Goal: Task Accomplishment & Management: Use online tool/utility

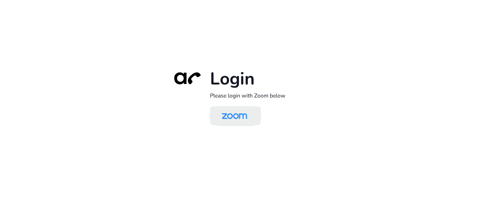
click at [233, 117] on img at bounding box center [234, 116] width 37 height 17
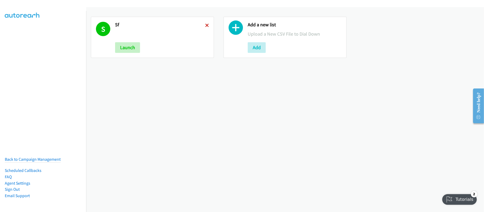
click at [206, 24] on icon at bounding box center [207, 26] width 4 height 4
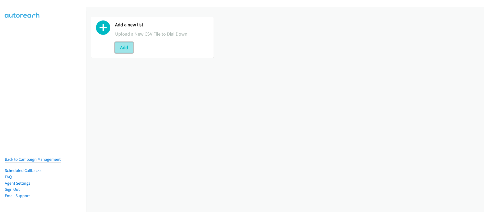
click at [126, 45] on button "Add" at bounding box center [124, 47] width 18 height 11
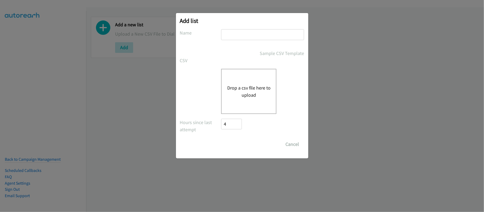
click at [257, 34] on input "text" at bounding box center [262, 34] width 83 height 11
type input "SF"
click at [233, 95] on button "Drop a csv file here to upload" at bounding box center [249, 91] width 44 height 14
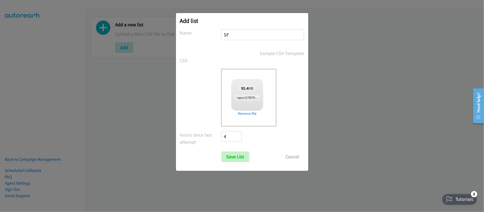
checkbox input "true"
click at [245, 158] on input "Save List" at bounding box center [235, 156] width 28 height 11
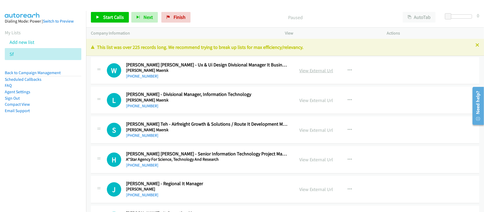
click at [299, 68] on link "View External Url" at bounding box center [316, 70] width 34 height 6
click at [236, 13] on div "Paused" at bounding box center [295, 17] width 205 height 11
click at [206, 87] on div "L Callback Scheduled [PERSON_NAME] - Divisional Manager, Information Technology…" at bounding box center [285, 100] width 388 height 27
drag, startPoint x: 137, startPoint y: 77, endPoint x: 153, endPoint y: 77, distance: 15.7
click at [137, 77] on link "[PHONE_NUMBER]" at bounding box center [142, 76] width 32 height 5
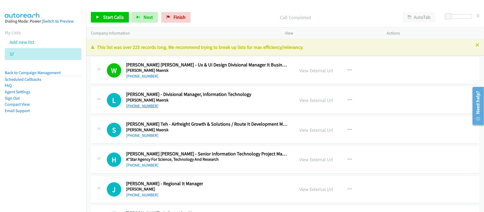
click at [149, 106] on link "[PHONE_NUMBER]" at bounding box center [142, 105] width 32 height 5
click at [150, 105] on link "[PHONE_NUMBER]" at bounding box center [142, 105] width 32 height 5
click at [205, 129] on h5 "[PERSON_NAME] Maersk" at bounding box center [206, 129] width 161 height 5
drag, startPoint x: 149, startPoint y: 137, endPoint x: 166, endPoint y: 136, distance: 16.7
click at [149, 137] on link "[PHONE_NUMBER]" at bounding box center [142, 135] width 32 height 5
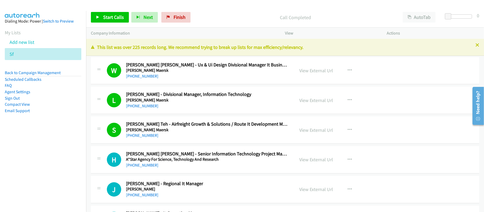
drag, startPoint x: 140, startPoint y: 136, endPoint x: 194, endPoint y: 137, distance: 54.0
click at [140, 136] on link "[PHONE_NUMBER]" at bounding box center [142, 135] width 32 height 5
click at [196, 131] on h5 "[PERSON_NAME] Maersk" at bounding box center [206, 129] width 161 height 5
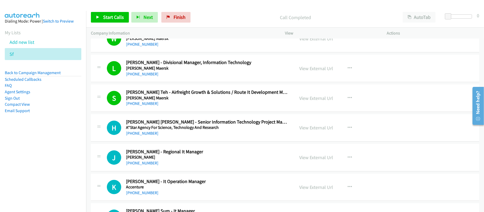
scroll to position [71, 0]
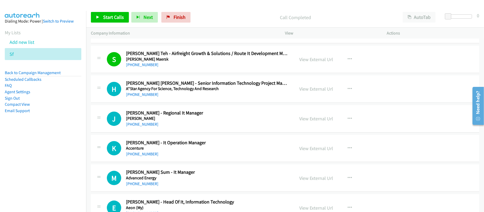
click at [214, 101] on div "H Callback Scheduled [PERSON_NAME] [PERSON_NAME] - Senior Information Technolog…" at bounding box center [285, 88] width 388 height 27
click at [136, 91] on div "[PHONE_NUMBER]" at bounding box center [206, 94] width 161 height 6
drag, startPoint x: 139, startPoint y: 95, endPoint x: 183, endPoint y: 95, distance: 44.1
click at [147, 94] on link "[PHONE_NUMBER]" at bounding box center [142, 94] width 32 height 5
click at [143, 125] on link "[PHONE_NUMBER]" at bounding box center [142, 124] width 32 height 5
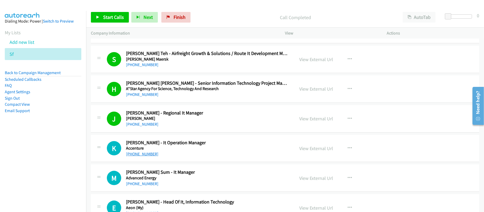
click at [145, 154] on link "[PHONE_NUMBER]" at bounding box center [142, 153] width 32 height 5
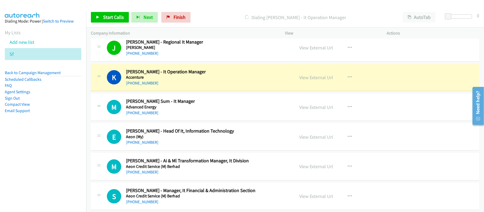
scroll to position [177, 0]
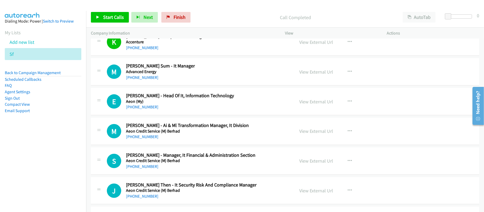
drag, startPoint x: 141, startPoint y: 77, endPoint x: 226, endPoint y: 96, distance: 86.9
click at [141, 77] on link "[PHONE_NUMBER]" at bounding box center [142, 77] width 32 height 5
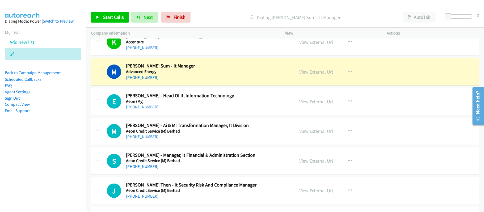
click at [190, 110] on div "[PHONE_NUMBER]" at bounding box center [206, 107] width 161 height 6
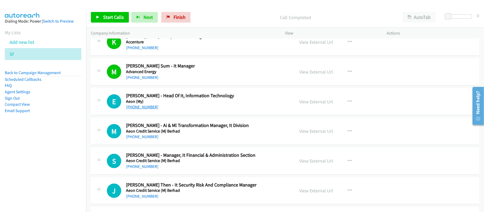
click at [131, 109] on link "[PHONE_NUMBER]" at bounding box center [142, 106] width 32 height 5
click at [202, 137] on div "[PHONE_NUMBER]" at bounding box center [206, 137] width 161 height 6
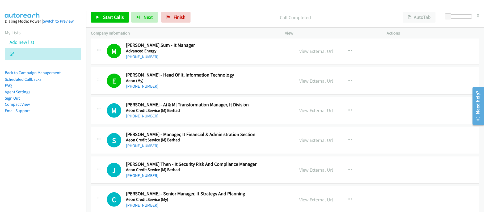
scroll to position [213, 0]
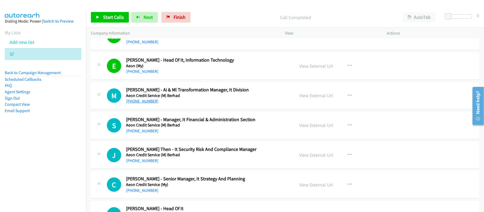
click at [142, 99] on link "[PHONE_NUMBER]" at bounding box center [142, 101] width 32 height 5
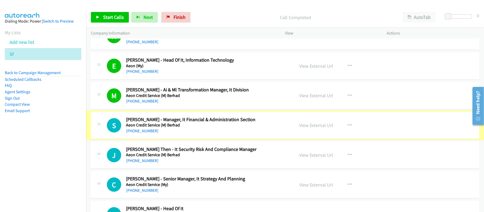
scroll to position [283, 0]
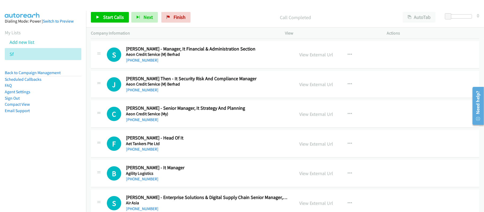
drag, startPoint x: 143, startPoint y: 61, endPoint x: 191, endPoint y: 67, distance: 49.1
click at [143, 61] on link "[PHONE_NUMBER]" at bounding box center [142, 60] width 32 height 5
click at [141, 87] on div "[PHONE_NUMBER]" at bounding box center [206, 90] width 161 height 6
click at [144, 88] on link "[PHONE_NUMBER]" at bounding box center [142, 89] width 32 height 5
click at [150, 120] on link "[PHONE_NUMBER]" at bounding box center [142, 119] width 32 height 5
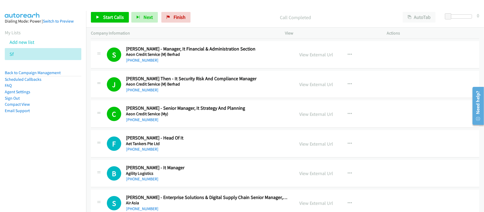
drag, startPoint x: 134, startPoint y: 149, endPoint x: 225, endPoint y: 149, distance: 90.1
click at [134, 149] on link "[PHONE_NUMBER]" at bounding box center [142, 149] width 32 height 5
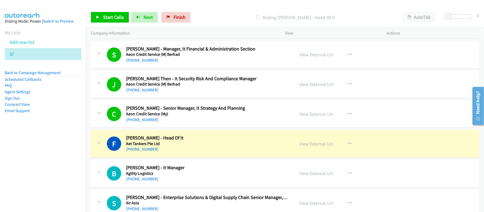
scroll to position [319, 0]
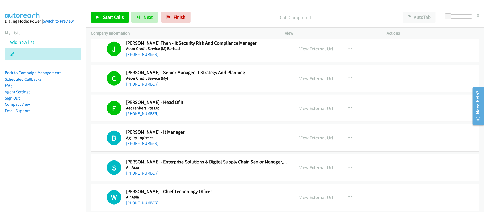
click at [204, 109] on h5 "Aet Tankers Pte Ltd" at bounding box center [206, 107] width 161 height 5
click at [317, 111] on link "View External Url" at bounding box center [316, 108] width 34 height 6
drag, startPoint x: 148, startPoint y: 143, endPoint x: 156, endPoint y: 144, distance: 8.3
click at [148, 143] on link "[PHONE_NUMBER]" at bounding box center [142, 143] width 32 height 5
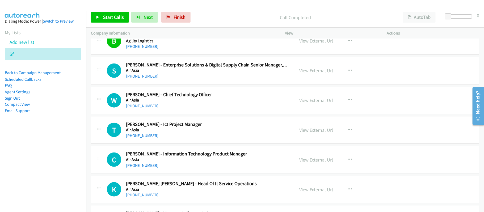
scroll to position [425, 0]
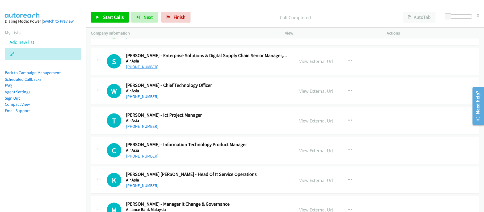
click at [146, 69] on link "[PHONE_NUMBER]" at bounding box center [142, 66] width 32 height 5
click at [146, 98] on link "[PHONE_NUMBER]" at bounding box center [142, 96] width 32 height 5
click at [147, 128] on link "[PHONE_NUMBER]" at bounding box center [142, 126] width 32 height 5
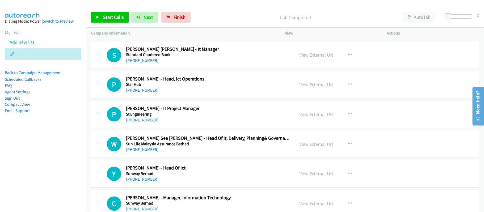
scroll to position [13617, 0]
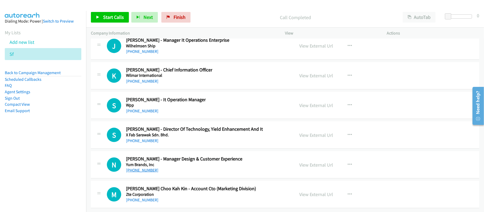
click at [147, 168] on link "[PHONE_NUMBER]" at bounding box center [142, 170] width 32 height 5
click at [144, 138] on link "[PHONE_NUMBER]" at bounding box center [142, 140] width 32 height 5
click at [203, 132] on h5 "X Fab Sarawak Sdn. Bhd." at bounding box center [194, 134] width 137 height 5
drag, startPoint x: 141, startPoint y: 104, endPoint x: 193, endPoint y: 110, distance: 52.2
click at [147, 108] on link "[PHONE_NUMBER]" at bounding box center [142, 110] width 32 height 5
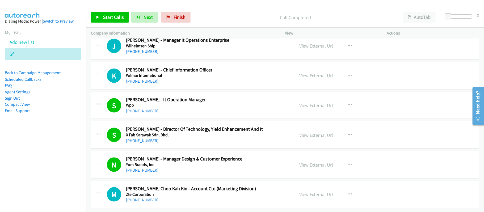
click at [142, 79] on link "[PHONE_NUMBER]" at bounding box center [142, 81] width 32 height 5
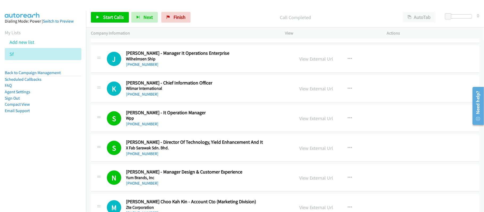
scroll to position [13546, 0]
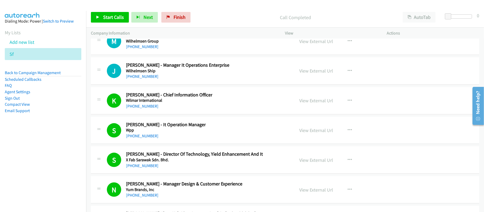
drag, startPoint x: 142, startPoint y: 118, endPoint x: 173, endPoint y: 117, distance: 30.8
click at [142, 79] on link "[PHONE_NUMBER]" at bounding box center [142, 76] width 32 height 5
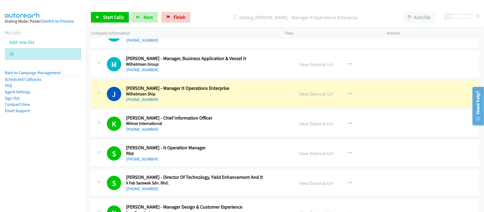
scroll to position [13511, 0]
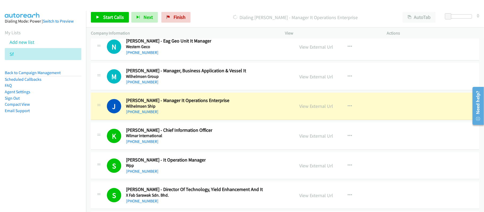
click at [217, 85] on div "[PHONE_NUMBER]" at bounding box center [186, 82] width 120 height 6
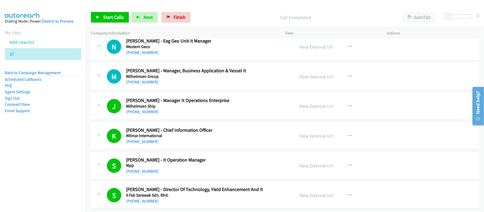
click at [198, 79] on h5 "Wilhelmsen Group" at bounding box center [186, 76] width 120 height 5
click at [150, 84] on link "[PHONE_NUMBER]" at bounding box center [142, 81] width 32 height 5
click at [177, 61] on div "N Callback Scheduled [PERSON_NAME] - Eag Geo Unit It Manager Western Geco Asia/…" at bounding box center [285, 46] width 388 height 27
click at [140, 55] on link "[PHONE_NUMBER]" at bounding box center [142, 52] width 32 height 5
drag, startPoint x: 138, startPoint y: 61, endPoint x: 297, endPoint y: 80, distance: 159.3
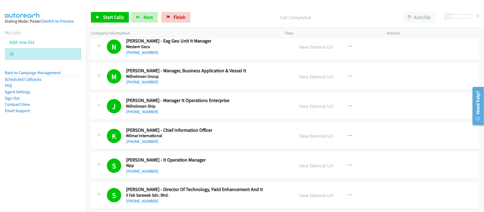
click at [138, 25] on link "[PHONE_NUMBER]" at bounding box center [142, 22] width 32 height 5
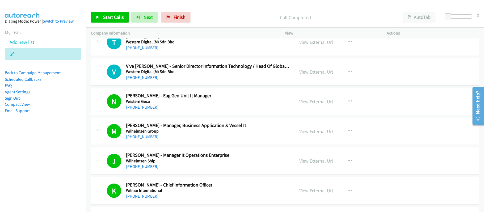
scroll to position [13440, 0]
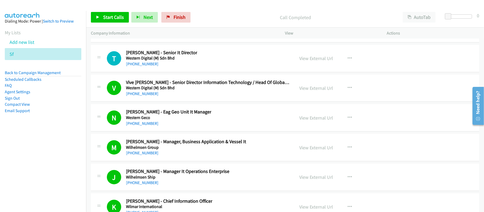
drag, startPoint x: 136, startPoint y: 103, endPoint x: 231, endPoint y: 104, distance: 94.6
click at [136, 66] on link "[PHONE_NUMBER]" at bounding box center [142, 63] width 32 height 5
click at [140, 37] on link "[PHONE_NUMBER]" at bounding box center [142, 34] width 32 height 5
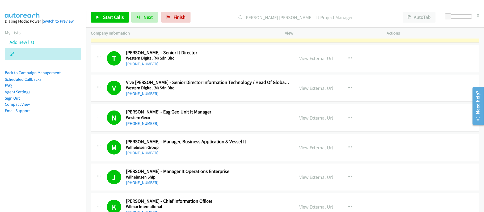
click at [173, 43] on div "M Callback Scheduled [PERSON_NAME] - It Project Manager Western Digital (M) Sdn…" at bounding box center [285, 28] width 388 height 27
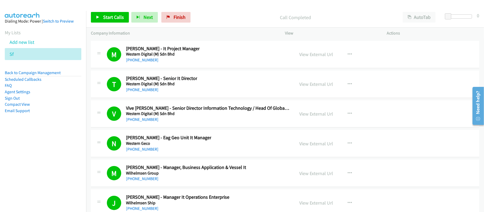
scroll to position [13369, 0]
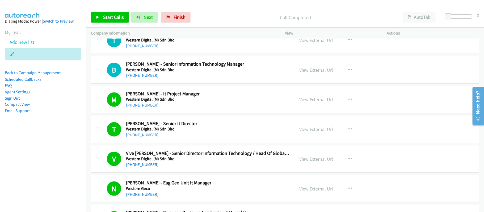
drag, startPoint x: 151, startPoint y: 115, endPoint x: 179, endPoint y: 117, distance: 27.4
click at [151, 78] on link "[PHONE_NUMBER]" at bounding box center [142, 75] width 32 height 5
click at [132, 54] on div "T Callback Scheduled [PERSON_NAME] [PERSON_NAME] - It Manager Western Digital (…" at bounding box center [285, 40] width 388 height 27
click at [133, 48] on link "[PHONE_NUMBER]" at bounding box center [142, 45] width 32 height 5
click at [173, 19] on div "[PHONE_NUMBER]" at bounding box center [150, 16] width 49 height 6
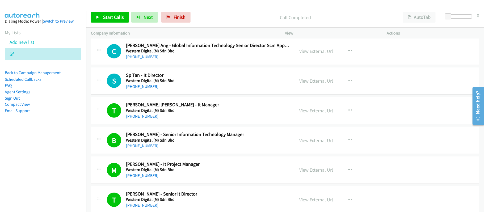
scroll to position [13299, 0]
click at [142, 89] on link "[PHONE_NUMBER]" at bounding box center [142, 86] width 32 height 5
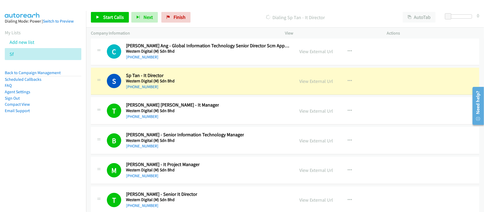
click at [226, 90] on div "S Callback Scheduled Sp Tan - It Director Western Digital (M) Sdn Bhd Asia/[GEO…" at bounding box center [198, 82] width 183 height 18
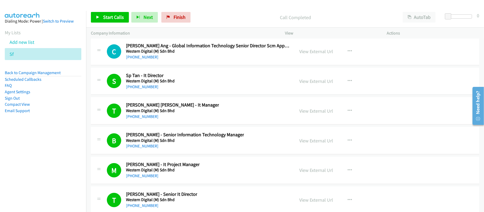
drag, startPoint x: 141, startPoint y: 127, endPoint x: 281, endPoint y: 147, distance: 141.1
click at [141, 89] on link "[PHONE_NUMBER]" at bounding box center [142, 86] width 32 height 5
drag, startPoint x: 189, startPoint y: 97, endPoint x: 171, endPoint y: 98, distance: 18.1
click at [143, 60] on link "[PHONE_NUMBER]" at bounding box center [142, 56] width 32 height 5
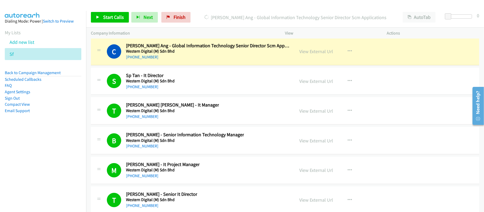
scroll to position [13263, 0]
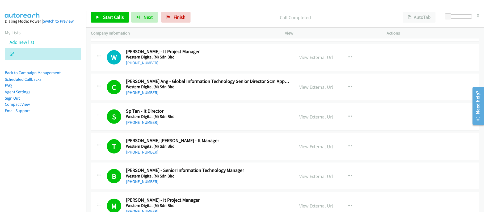
drag, startPoint x: 130, startPoint y: 103, endPoint x: 182, endPoint y: 111, distance: 52.6
click at [130, 65] on link "[PHONE_NUMBER]" at bounding box center [142, 62] width 32 height 5
drag, startPoint x: 171, startPoint y: 61, endPoint x: 173, endPoint y: 71, distance: 10.3
click at [171, 25] on h2 "[PERSON_NAME] - Senior Information Technology Project Manager" at bounding box center [192, 22] width 133 height 6
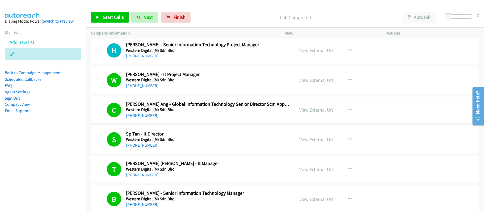
scroll to position [13228, 0]
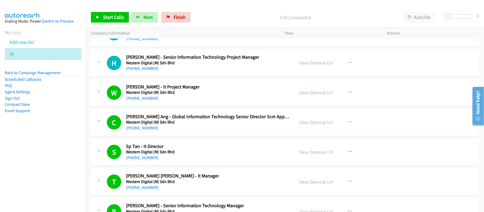
click at [149, 66] on h5 "Western Digital (M) Sdn Bhd" at bounding box center [192, 62] width 133 height 5
click at [145, 71] on link "[PHONE_NUMBER]" at bounding box center [142, 68] width 32 height 5
drag, startPoint x: 151, startPoint y: 77, endPoint x: 177, endPoint y: 83, distance: 26.7
click at [151, 41] on link "[PHONE_NUMBER]" at bounding box center [142, 38] width 32 height 5
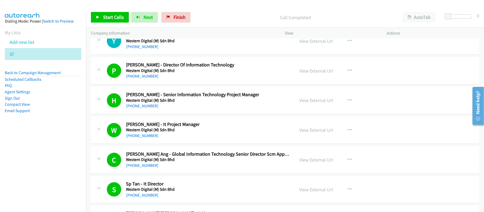
scroll to position [13157, 0]
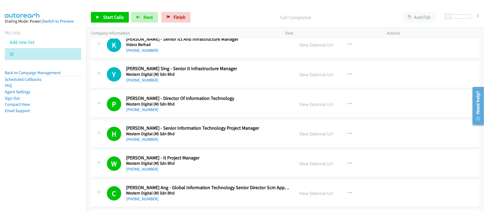
drag, startPoint x: 147, startPoint y: 120, endPoint x: 168, endPoint y: 120, distance: 21.0
click at [147, 83] on link "[PHONE_NUMBER]" at bounding box center [142, 80] width 32 height 5
drag, startPoint x: 143, startPoint y: 90, endPoint x: 195, endPoint y: 89, distance: 52.1
click at [143, 53] on link "[PHONE_NUMBER]" at bounding box center [142, 50] width 32 height 5
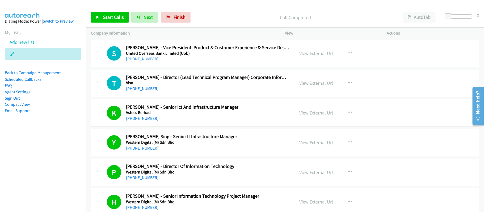
scroll to position [13086, 0]
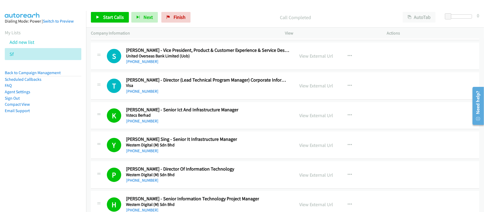
click at [195, 129] on div "K Callback Scheduled [PERSON_NAME] - Senior Ict And Infrastructure Manager Vste…" at bounding box center [285, 115] width 388 height 27
drag, startPoint x: 139, startPoint y: 129, endPoint x: 143, endPoint y: 128, distance: 4.8
click at [139, 94] on link "[PHONE_NUMBER]" at bounding box center [142, 91] width 32 height 5
click at [131, 94] on link "[PHONE_NUMBER]" at bounding box center [142, 91] width 32 height 5
click at [180, 65] on div "[PHONE_NUMBER]" at bounding box center [208, 61] width 164 height 6
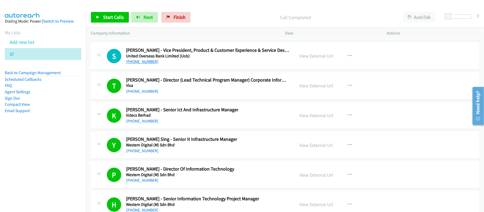
click at [145, 64] on link "[PHONE_NUMBER]" at bounding box center [142, 61] width 32 height 5
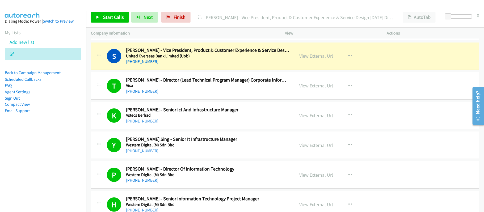
click at [214, 28] on div "Company Information" at bounding box center [183, 33] width 194 height 11
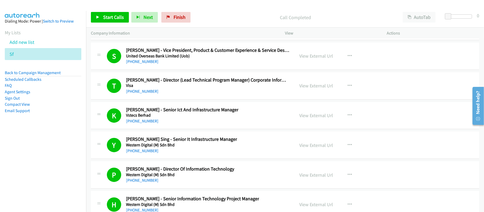
drag, startPoint x: 146, startPoint y: 71, endPoint x: 211, endPoint y: 99, distance: 71.4
click at [146, 34] on link "[PHONE_NUMBER]" at bounding box center [142, 31] width 32 height 5
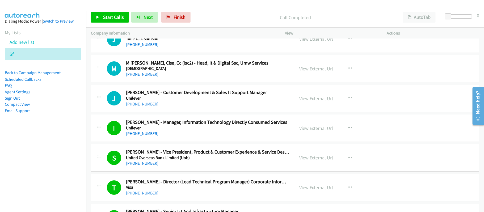
scroll to position [12980, 0]
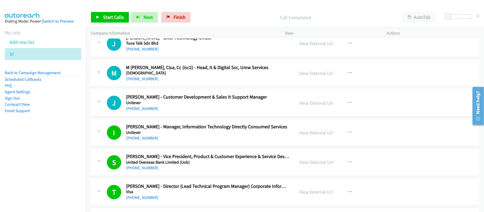
drag, startPoint x: 148, startPoint y: 148, endPoint x: 178, endPoint y: 150, distance: 30.1
click at [148, 111] on link "[PHONE_NUMBER]" at bounding box center [142, 108] width 32 height 5
click at [162, 82] on div "[PHONE_NUMBER]" at bounding box center [197, 79] width 142 height 6
click at [138, 81] on link "[PHONE_NUMBER]" at bounding box center [142, 78] width 32 height 5
drag, startPoint x: 136, startPoint y: 116, endPoint x: 203, endPoint y: 119, distance: 66.8
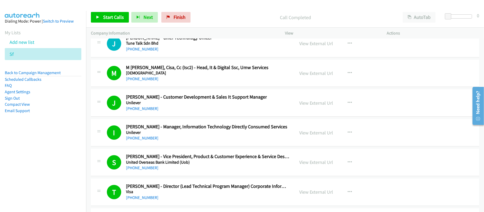
click at [136, 81] on link "[PHONE_NUMBER]" at bounding box center [142, 78] width 32 height 5
drag, startPoint x: 143, startPoint y: 87, endPoint x: 177, endPoint y: 87, distance: 34.0
click at [143, 52] on link "[PHONE_NUMBER]" at bounding box center [142, 48] width 32 height 5
drag, startPoint x: 144, startPoint y: 90, endPoint x: 155, endPoint y: 92, distance: 10.9
click at [144, 52] on link "[PHONE_NUMBER]" at bounding box center [142, 48] width 32 height 5
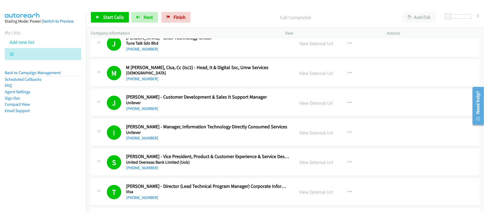
click at [141, 22] on link "[PHONE_NUMBER]" at bounding box center [142, 19] width 32 height 5
click at [133, 22] on link "[PHONE_NUMBER]" at bounding box center [142, 19] width 32 height 5
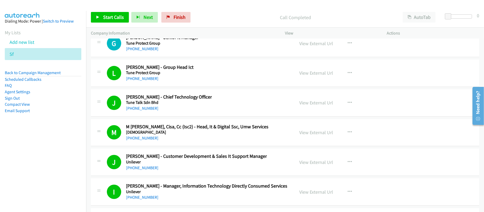
scroll to position [12909, 0]
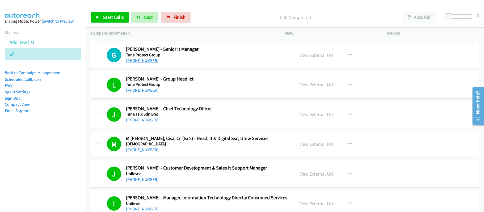
click at [147, 63] on link "[PHONE_NUMBER]" at bounding box center [142, 60] width 32 height 5
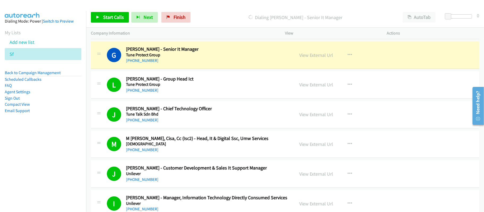
drag, startPoint x: 151, startPoint y: 67, endPoint x: 219, endPoint y: 78, distance: 68.9
click at [151, 33] on link "[PHONE_NUMBER]" at bounding box center [142, 30] width 32 height 5
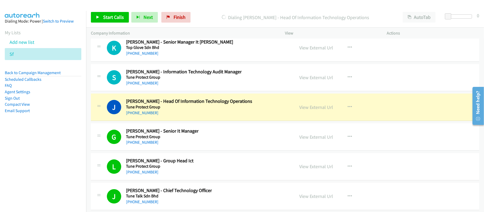
scroll to position [12802, 0]
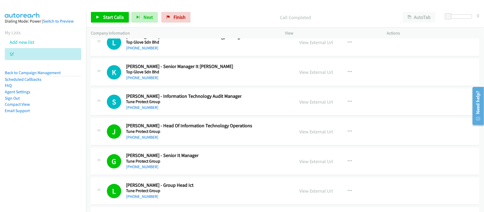
drag, startPoint x: 141, startPoint y: 146, endPoint x: 263, endPoint y: 150, distance: 122.0
click at [153, 110] on link "[PHONE_NUMBER]" at bounding box center [142, 107] width 32 height 5
click at [144, 80] on link "[PHONE_NUMBER]" at bounding box center [142, 77] width 32 height 5
click at [139, 50] on link "[PHONE_NUMBER]" at bounding box center [142, 47] width 32 height 5
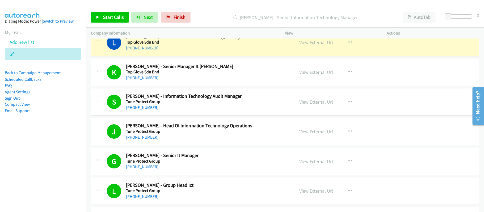
scroll to position [12767, 0]
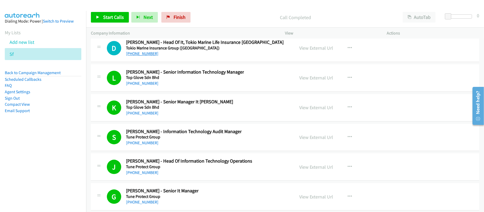
click at [143, 56] on link "[PHONE_NUMBER]" at bounding box center [142, 53] width 32 height 5
click at [145, 26] on link "[PHONE_NUMBER]" at bounding box center [142, 23] width 32 height 5
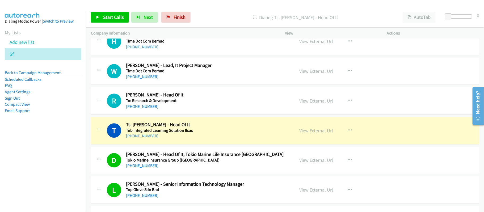
scroll to position [12625, 0]
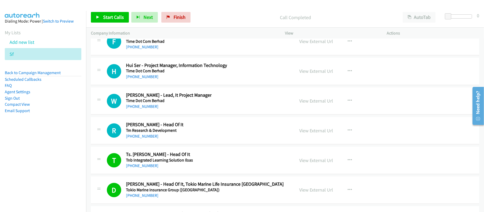
drag, startPoint x: 145, startPoint y: 173, endPoint x: 148, endPoint y: 165, distance: 8.0
click at [140, 139] on link "[PHONE_NUMBER]" at bounding box center [142, 136] width 32 height 5
drag, startPoint x: 147, startPoint y: 142, endPoint x: 167, endPoint y: 140, distance: 20.0
click at [147, 109] on link "[PHONE_NUMBER]" at bounding box center [142, 106] width 32 height 5
drag, startPoint x: 142, startPoint y: 115, endPoint x: 151, endPoint y: 112, distance: 9.5
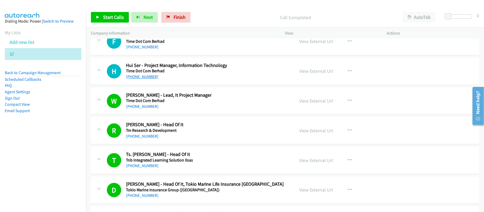
click at [142, 79] on link "[PHONE_NUMBER]" at bounding box center [142, 76] width 32 height 5
drag, startPoint x: 149, startPoint y: 83, endPoint x: 261, endPoint y: 92, distance: 112.5
click at [149, 49] on link "[PHONE_NUMBER]" at bounding box center [142, 46] width 32 height 5
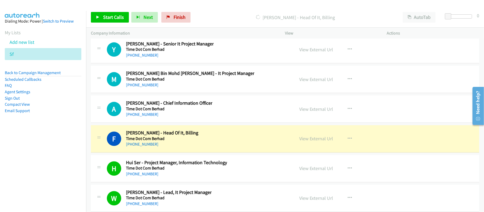
scroll to position [12519, 0]
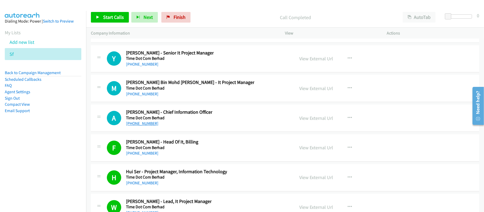
click at [150, 126] on link "[PHONE_NUMBER]" at bounding box center [142, 123] width 32 height 5
click at [223, 21] on div "Call Completed" at bounding box center [295, 17] width 205 height 11
drag, startPoint x: 151, startPoint y: 131, endPoint x: 176, endPoint y: 130, distance: 24.5
click at [141, 96] on link "[PHONE_NUMBER]" at bounding box center [142, 93] width 32 height 5
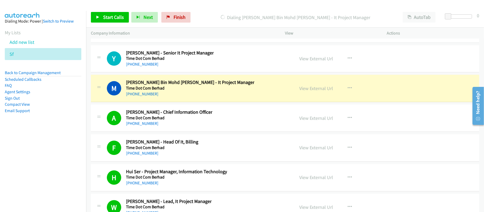
click at [201, 97] on div "[PHONE_NUMBER]" at bounding box center [190, 94] width 128 height 6
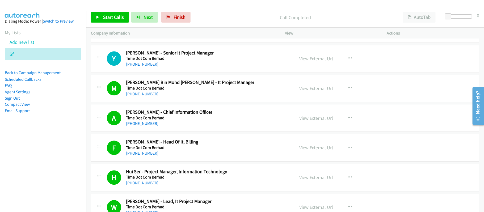
click at [150, 96] on link "[PHONE_NUMBER]" at bounding box center [142, 93] width 32 height 5
drag, startPoint x: 149, startPoint y: 103, endPoint x: 190, endPoint y: 104, distance: 41.2
click at [149, 67] on link "[PHONE_NUMBER]" at bounding box center [142, 64] width 32 height 5
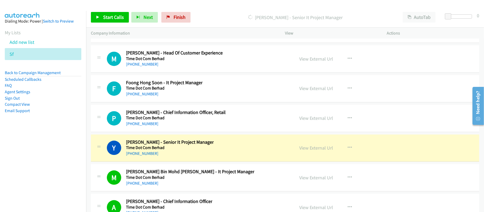
scroll to position [12413, 0]
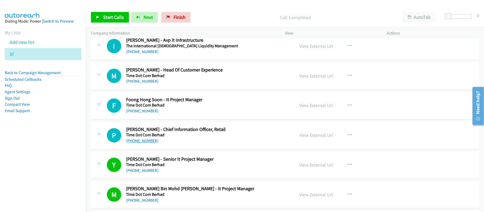
click at [140, 143] on link "[PHONE_NUMBER]" at bounding box center [142, 140] width 32 height 5
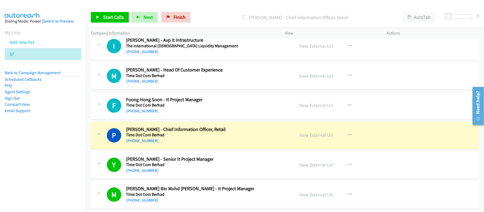
drag, startPoint x: 182, startPoint y: 180, endPoint x: 206, endPoint y: 173, distance: 25.1
click at [182, 144] on div "[PHONE_NUMBER]" at bounding box center [176, 141] width 100 height 6
click at [310, 138] on link "View External Url" at bounding box center [316, 135] width 34 height 6
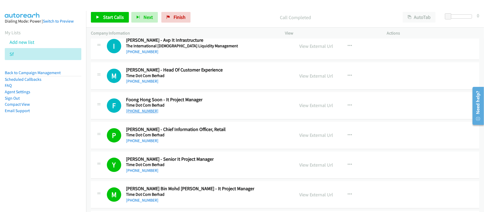
click at [148, 113] on link "[PHONE_NUMBER]" at bounding box center [142, 110] width 32 height 5
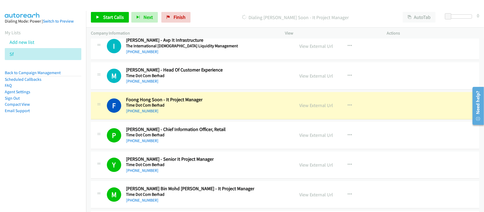
click at [227, 114] on div "F Callback Scheduled [PERSON_NAME] Soon - It Project Manager Time Dot Com Berha…" at bounding box center [198, 106] width 183 height 18
click at [310, 108] on link "View External Url" at bounding box center [316, 105] width 34 height 6
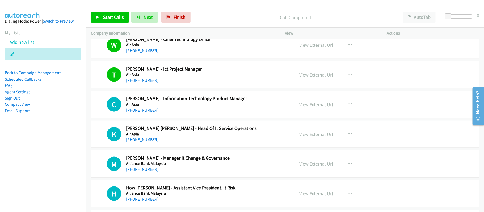
scroll to position [496, 0]
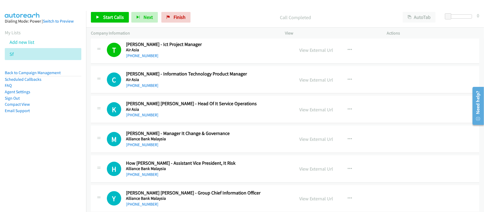
drag, startPoint x: 139, startPoint y: 88, endPoint x: 199, endPoint y: 96, distance: 60.3
click at [139, 88] on link "[PHONE_NUMBER]" at bounding box center [142, 85] width 32 height 5
click at [150, 115] on link "[PHONE_NUMBER]" at bounding box center [142, 114] width 32 height 5
click at [150, 144] on link "[PHONE_NUMBER]" at bounding box center [142, 144] width 32 height 5
click at [183, 153] on div "M Callback Scheduled [PERSON_NAME] - Manager It Change & Governance Alliance Ba…" at bounding box center [285, 139] width 388 height 27
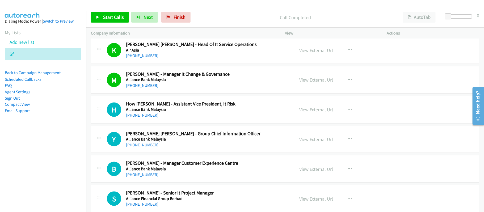
scroll to position [567, 0]
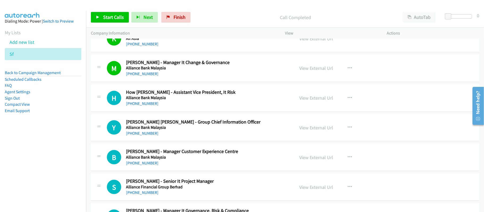
drag, startPoint x: 148, startPoint y: 105, endPoint x: 261, endPoint y: 111, distance: 113.8
click at [148, 105] on link "[PHONE_NUMBER]" at bounding box center [142, 103] width 32 height 5
drag, startPoint x: 140, startPoint y: 133, endPoint x: 198, endPoint y: 136, distance: 57.7
click at [140, 133] on link "[PHONE_NUMBER]" at bounding box center [142, 133] width 32 height 5
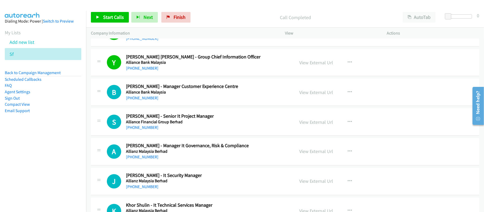
scroll to position [638, 0]
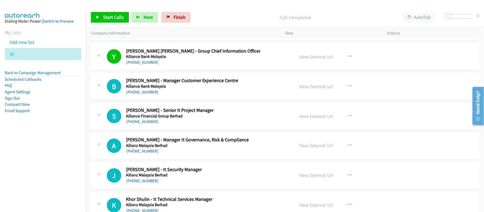
drag, startPoint x: 146, startPoint y: 94, endPoint x: 294, endPoint y: 122, distance: 151.1
click at [146, 94] on link "[PHONE_NUMBER]" at bounding box center [142, 92] width 32 height 5
click at [129, 122] on link "[PHONE_NUMBER]" at bounding box center [142, 121] width 32 height 5
click at [219, 158] on div "A Callback Scheduled [PERSON_NAME] - Manager It Governance, Risk & Compliance A…" at bounding box center [285, 145] width 388 height 27
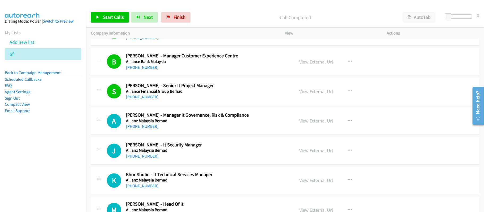
scroll to position [673, 0]
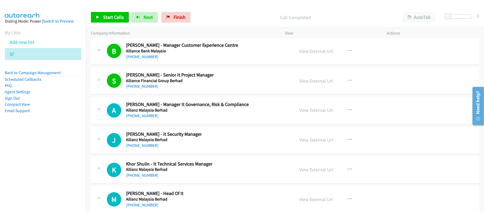
drag, startPoint x: 149, startPoint y: 118, endPoint x: 224, endPoint y: 120, distance: 74.7
click at [149, 118] on link "[PHONE_NUMBER]" at bounding box center [142, 115] width 32 height 5
drag, startPoint x: 147, startPoint y: 148, endPoint x: 171, endPoint y: 146, distance: 24.8
click at [147, 148] on link "[PHONE_NUMBER]" at bounding box center [142, 145] width 32 height 5
drag, startPoint x: 149, startPoint y: 173, endPoint x: 149, endPoint y: 177, distance: 4.3
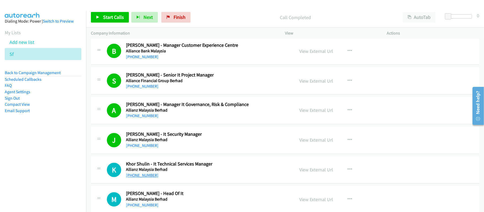
click at [149, 177] on link "[PHONE_NUMBER]" at bounding box center [142, 175] width 32 height 5
click at [146, 178] on link "[PHONE_NUMBER]" at bounding box center [142, 175] width 32 height 5
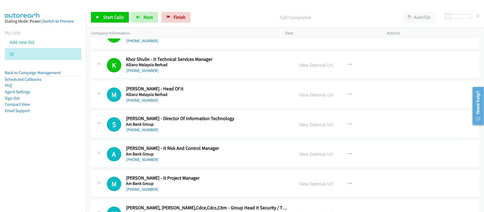
scroll to position [779, 0]
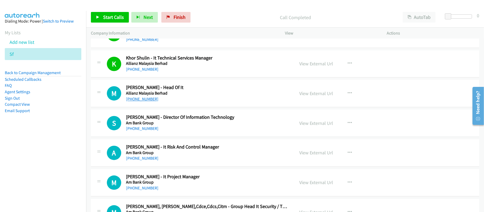
click at [149, 101] on link "[PHONE_NUMBER]" at bounding box center [142, 98] width 32 height 5
click at [139, 131] on link "[PHONE_NUMBER]" at bounding box center [142, 128] width 32 height 5
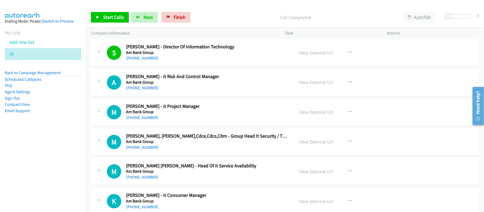
scroll to position [850, 0]
click at [149, 90] on link "[PHONE_NUMBER]" at bounding box center [142, 87] width 32 height 5
click at [146, 120] on link "[PHONE_NUMBER]" at bounding box center [142, 117] width 32 height 5
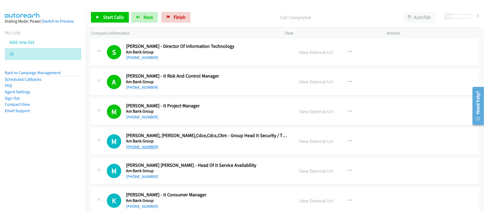
click at [141, 149] on link "[PHONE_NUMBER]" at bounding box center [142, 146] width 32 height 5
click at [199, 147] on div "[PHONE_NUMBER]" at bounding box center [206, 147] width 161 height 6
click at [139, 178] on link "[PHONE_NUMBER]" at bounding box center [142, 176] width 32 height 5
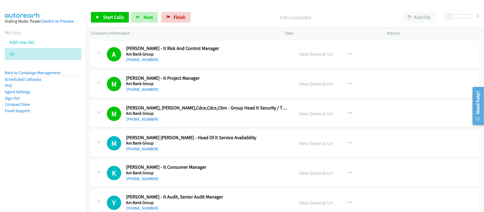
scroll to position [886, 0]
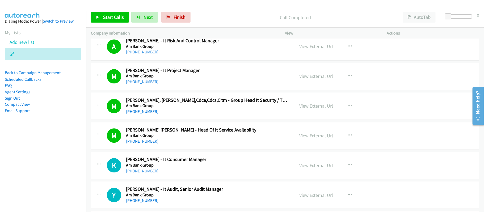
click at [142, 173] on link "[PHONE_NUMBER]" at bounding box center [142, 170] width 32 height 5
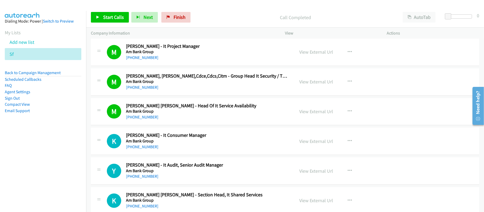
scroll to position [921, 0]
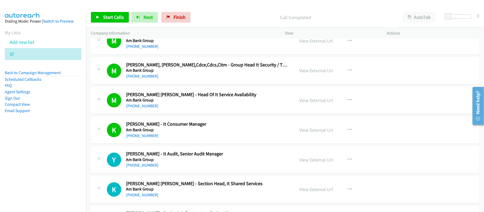
click at [177, 109] on div "[PHONE_NUMBER]" at bounding box center [206, 106] width 161 height 6
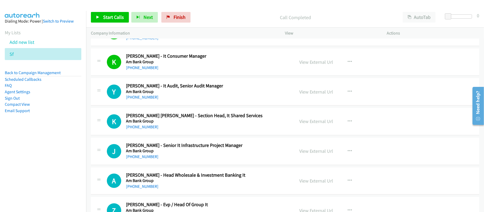
scroll to position [992, 0]
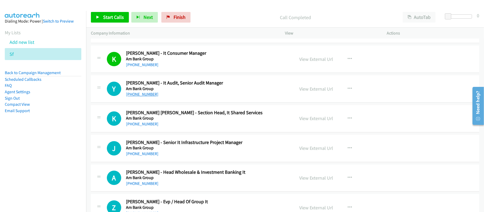
click at [138, 97] on link "[PHONE_NUMBER]" at bounding box center [142, 94] width 32 height 5
click at [144, 126] on link "[PHONE_NUMBER]" at bounding box center [142, 123] width 32 height 5
click at [128, 156] on link "[PHONE_NUMBER]" at bounding box center [142, 153] width 32 height 5
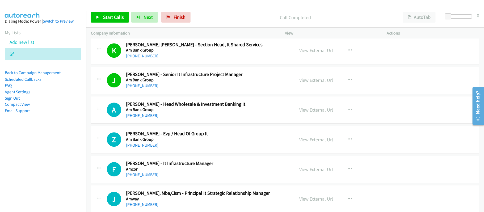
scroll to position [1063, 0]
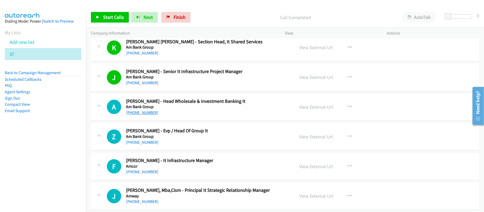
click at [139, 115] on link "[PHONE_NUMBER]" at bounding box center [142, 112] width 32 height 5
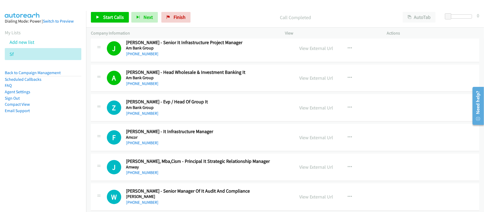
scroll to position [1098, 0]
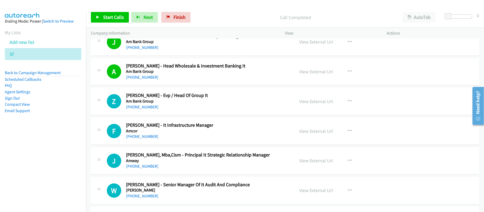
drag, startPoint x: 147, startPoint y: 112, endPoint x: 196, endPoint y: 112, distance: 48.6
click at [147, 109] on link "[PHONE_NUMBER]" at bounding box center [142, 106] width 32 height 5
drag, startPoint x: 148, startPoint y: 139, endPoint x: 154, endPoint y: 139, distance: 5.8
click at [148, 139] on link "[PHONE_NUMBER]" at bounding box center [142, 136] width 32 height 5
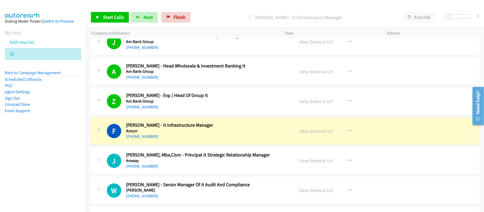
scroll to position [1169, 0]
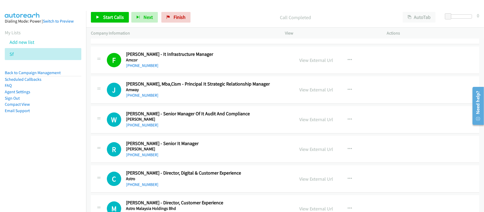
drag, startPoint x: 143, startPoint y: 100, endPoint x: 296, endPoint y: 126, distance: 154.8
click at [143, 98] on link "[PHONE_NUMBER]" at bounding box center [142, 95] width 32 height 5
click at [171, 128] on div "[PHONE_NUMBER]" at bounding box center [206, 125] width 161 height 6
click at [147, 128] on link "[PHONE_NUMBER]" at bounding box center [142, 124] width 32 height 5
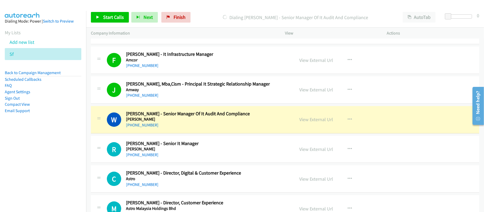
scroll to position [1204, 0]
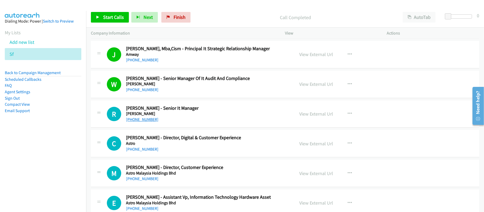
click at [135, 121] on link "[PHONE_NUMBER]" at bounding box center [142, 119] width 32 height 5
click at [148, 152] on link "[PHONE_NUMBER]" at bounding box center [142, 149] width 32 height 5
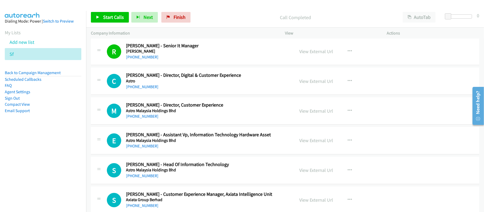
scroll to position [1275, 0]
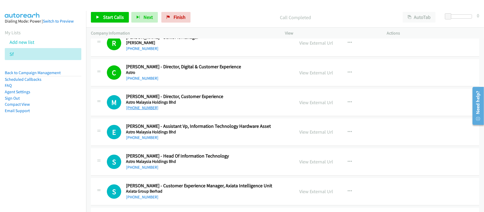
click at [138, 110] on link "[PHONE_NUMBER]" at bounding box center [142, 107] width 32 height 5
drag, startPoint x: 146, startPoint y: 113, endPoint x: 239, endPoint y: 126, distance: 94.2
click at [146, 110] on link "[PHONE_NUMBER]" at bounding box center [142, 107] width 32 height 5
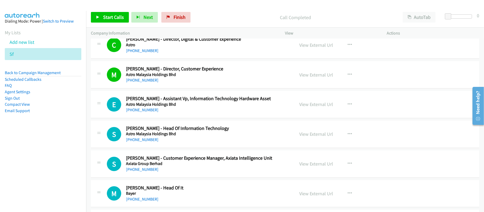
scroll to position [1311, 0]
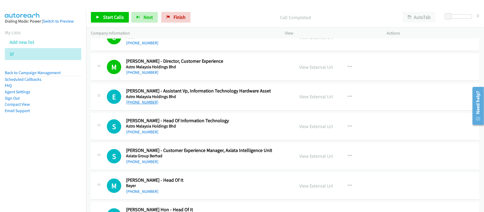
click at [144, 105] on link "[PHONE_NUMBER]" at bounding box center [142, 102] width 32 height 5
click at [147, 105] on link "[PHONE_NUMBER]" at bounding box center [142, 102] width 32 height 5
drag, startPoint x: 140, startPoint y: 136, endPoint x: 174, endPoint y: 138, distance: 34.1
click at [140, 134] on link "[PHONE_NUMBER]" at bounding box center [142, 131] width 32 height 5
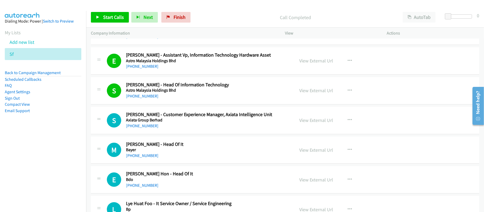
scroll to position [1382, 0]
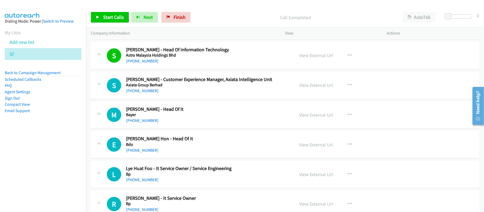
click at [145, 88] on h5 "Axiata Group Berhad" at bounding box center [206, 84] width 161 height 5
drag, startPoint x: 147, startPoint y: 93, endPoint x: 291, endPoint y: 126, distance: 147.5
click at [145, 93] on link "[PHONE_NUMBER]" at bounding box center [142, 90] width 32 height 5
drag, startPoint x: 141, startPoint y: 126, endPoint x: 173, endPoint y: 126, distance: 32.7
click at [141, 123] on link "[PHONE_NUMBER]" at bounding box center [142, 120] width 32 height 5
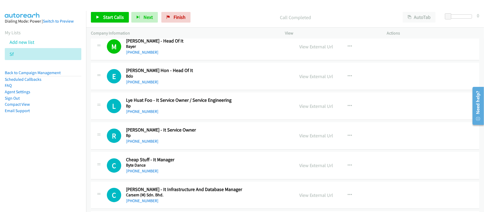
scroll to position [1452, 0]
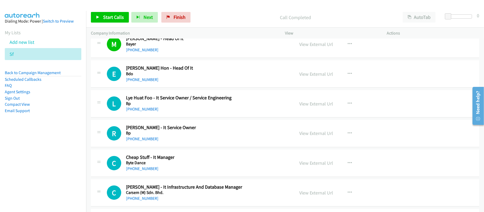
drag, startPoint x: 152, startPoint y: 84, endPoint x: 182, endPoint y: 95, distance: 31.8
click at [152, 82] on link "[PHONE_NUMBER]" at bounding box center [142, 79] width 32 height 5
drag, startPoint x: 140, startPoint y: 112, endPoint x: 146, endPoint y: 111, distance: 6.2
click at [140, 112] on link "[PHONE_NUMBER]" at bounding box center [142, 109] width 32 height 5
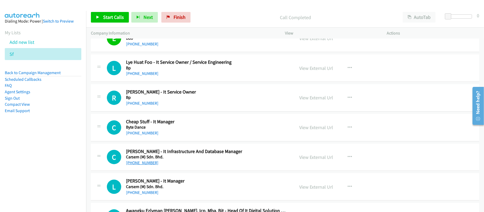
scroll to position [1523, 0]
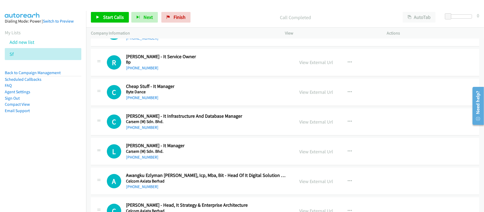
click at [146, 101] on div "[PHONE_NUMBER]" at bounding box center [206, 98] width 161 height 6
click at [149, 100] on link "[PHONE_NUMBER]" at bounding box center [142, 97] width 32 height 5
drag, startPoint x: 150, startPoint y: 132, endPoint x: 195, endPoint y: 125, distance: 44.9
click at [150, 130] on link "[PHONE_NUMBER]" at bounding box center [142, 127] width 32 height 5
drag, startPoint x: 150, startPoint y: 163, endPoint x: 200, endPoint y: 161, distance: 50.3
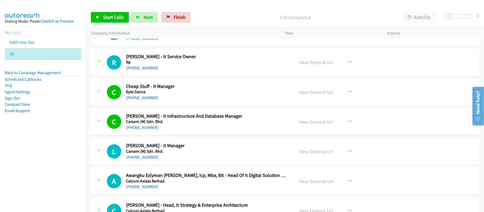
click at [150, 160] on link "[PHONE_NUMBER]" at bounding box center [142, 157] width 32 height 5
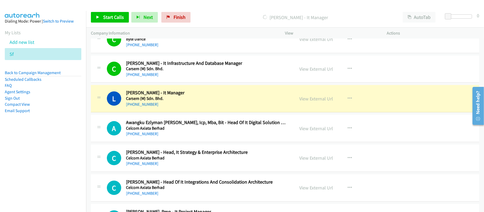
scroll to position [1594, 0]
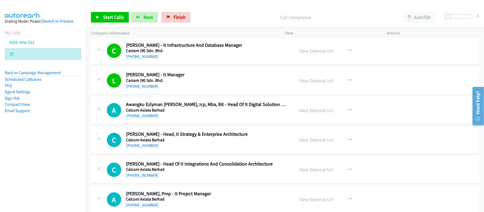
click at [182, 118] on div "[PHONE_NUMBER]" at bounding box center [206, 116] width 161 height 6
click at [155, 119] on div "[PHONE_NUMBER]" at bounding box center [206, 116] width 161 height 6
click at [152, 118] on link "[PHONE_NUMBER]" at bounding box center [142, 115] width 32 height 5
click at [196, 118] on div "[PHONE_NUMBER]" at bounding box center [206, 116] width 161 height 6
click at [147, 119] on div "[PHONE_NUMBER]" at bounding box center [206, 116] width 161 height 6
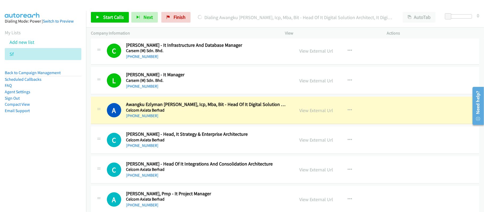
click at [221, 119] on div "[PHONE_NUMBER]" at bounding box center [206, 116] width 161 height 6
click at [315, 113] on link "View External Url" at bounding box center [316, 110] width 34 height 6
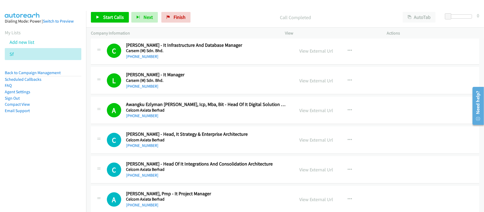
click at [156, 143] on h5 "Celcom Axiata Berhad" at bounding box center [206, 139] width 161 height 5
click at [144, 148] on link "[PHONE_NUMBER]" at bounding box center [142, 145] width 32 height 5
click at [191, 154] on div "C Callback Scheduled [PERSON_NAME] - Head, It Strategy & Enterprise Architectur…" at bounding box center [285, 139] width 388 height 27
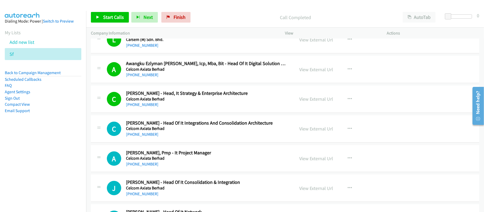
scroll to position [1700, 0]
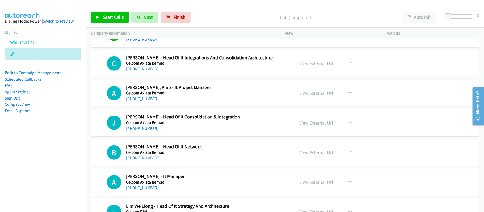
drag, startPoint x: 148, startPoint y: 76, endPoint x: 194, endPoint y: 80, distance: 46.1
click at [148, 71] on link "[PHONE_NUMBER]" at bounding box center [142, 68] width 32 height 5
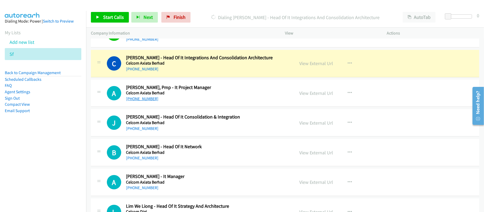
click at [147, 101] on link "[PHONE_NUMBER]" at bounding box center [142, 98] width 32 height 5
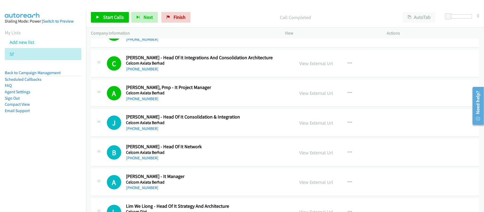
drag, startPoint x: 149, startPoint y: 132, endPoint x: 180, endPoint y: 130, distance: 30.4
click at [147, 131] on link "[PHONE_NUMBER]" at bounding box center [142, 128] width 32 height 5
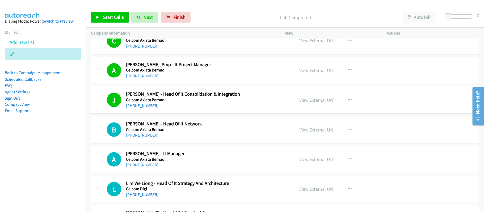
scroll to position [1736, 0]
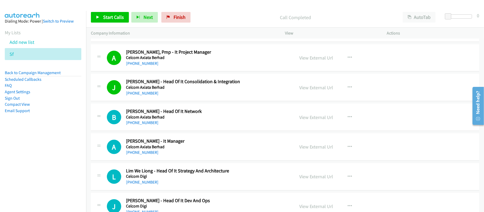
drag, startPoint x: 147, startPoint y: 129, endPoint x: 186, endPoint y: 121, distance: 40.5
click at [147, 125] on link "[PHONE_NUMBER]" at bounding box center [142, 122] width 32 height 5
click at [137, 155] on link "[PHONE_NUMBER]" at bounding box center [142, 152] width 32 height 5
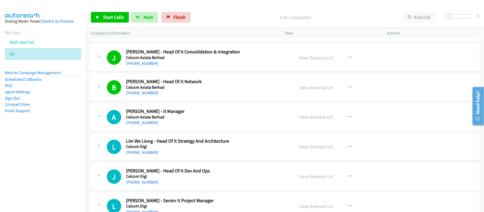
scroll to position [1807, 0]
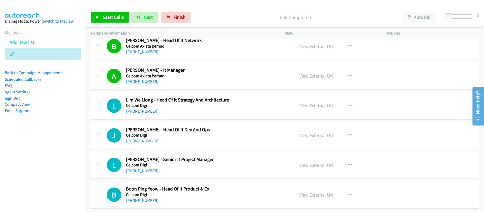
click at [144, 84] on link "[PHONE_NUMBER]" at bounding box center [142, 81] width 32 height 5
drag, startPoint x: 141, startPoint y: 116, endPoint x: 145, endPoint y: 114, distance: 4.8
click at [141, 114] on link "[PHONE_NUMBER]" at bounding box center [142, 111] width 32 height 5
click at [148, 143] on link "[PHONE_NUMBER]" at bounding box center [142, 140] width 32 height 5
click at [185, 144] on div "[PHONE_NUMBER]" at bounding box center [206, 141] width 161 height 6
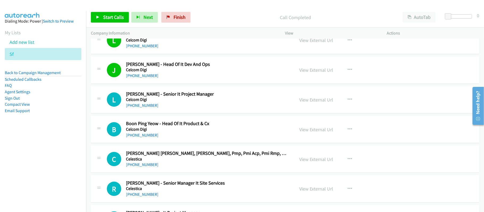
scroll to position [1877, 0]
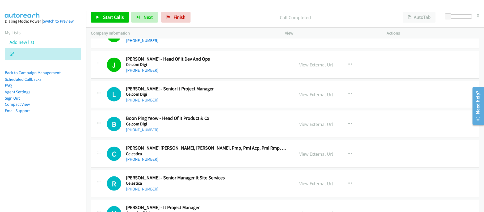
click at [131, 103] on link "[PHONE_NUMBER]" at bounding box center [142, 100] width 32 height 5
click at [141, 132] on link "[PHONE_NUMBER]" at bounding box center [142, 129] width 32 height 5
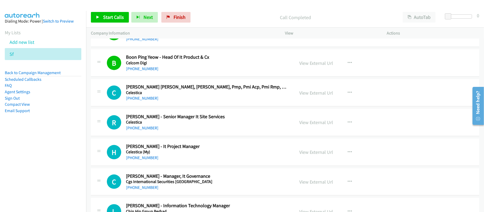
scroll to position [1948, 0]
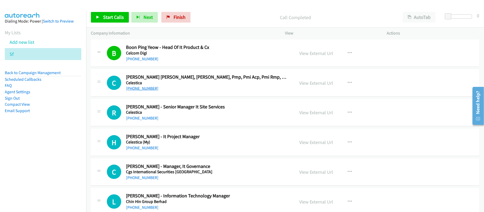
drag, startPoint x: 138, startPoint y: 94, endPoint x: 151, endPoint y: 96, distance: 13.9
click at [138, 91] on link "[PHONE_NUMBER]" at bounding box center [142, 88] width 32 height 5
drag, startPoint x: 139, startPoint y: 122, endPoint x: 144, endPoint y: 121, distance: 4.5
click at [139, 121] on link "[PHONE_NUMBER]" at bounding box center [142, 118] width 32 height 5
click at [140, 150] on link "[PHONE_NUMBER]" at bounding box center [142, 147] width 32 height 5
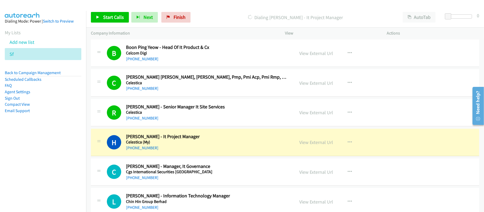
scroll to position [1984, 0]
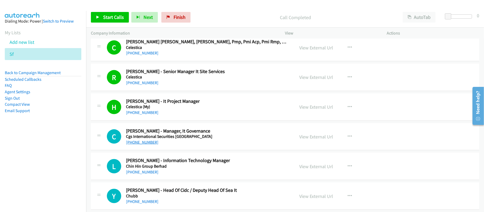
click at [134, 145] on link "[PHONE_NUMBER]" at bounding box center [142, 142] width 32 height 5
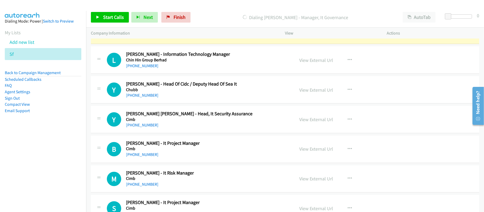
scroll to position [2055, 0]
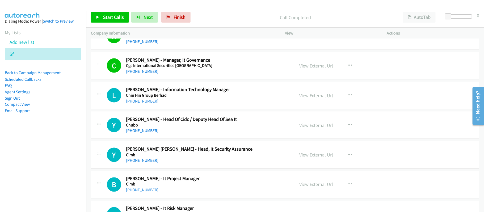
drag, startPoint x: 136, startPoint y: 107, endPoint x: 197, endPoint y: 106, distance: 61.1
click at [136, 104] on link "[PHONE_NUMBER]" at bounding box center [142, 101] width 32 height 5
click at [145, 133] on link "[PHONE_NUMBER]" at bounding box center [142, 130] width 32 height 5
click at [137, 163] on link "[PHONE_NUMBER]" at bounding box center [142, 160] width 32 height 5
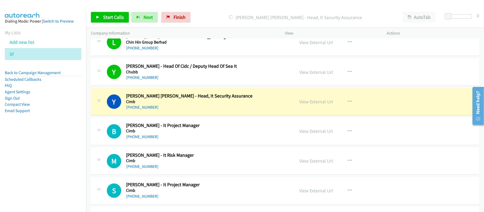
scroll to position [2126, 0]
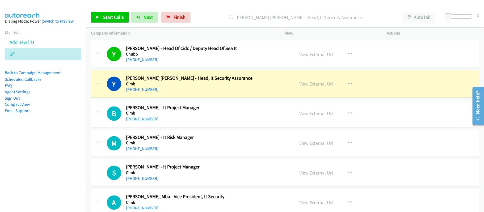
drag, startPoint x: 132, startPoint y: 125, endPoint x: 145, endPoint y: 125, distance: 12.8
click at [132, 122] on link "[PHONE_NUMBER]" at bounding box center [142, 119] width 32 height 5
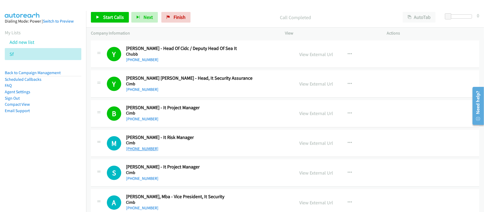
drag, startPoint x: 137, startPoint y: 158, endPoint x: 146, endPoint y: 156, distance: 8.9
click at [137, 151] on link "[PHONE_NUMBER]" at bounding box center [142, 148] width 32 height 5
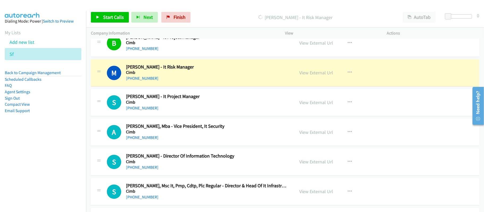
scroll to position [2196, 0]
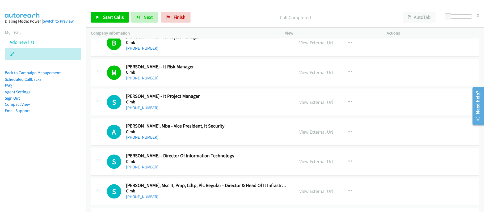
click at [140, 75] on h5 "Cimb" at bounding box center [206, 72] width 161 height 5
click at [141, 81] on link "[PHONE_NUMBER]" at bounding box center [142, 78] width 32 height 5
drag, startPoint x: 129, startPoint y: 112, endPoint x: 151, endPoint y: 115, distance: 22.8
click at [129, 111] on link "[PHONE_NUMBER]" at bounding box center [142, 107] width 32 height 5
drag, startPoint x: 145, startPoint y: 141, endPoint x: 151, endPoint y: 141, distance: 6.4
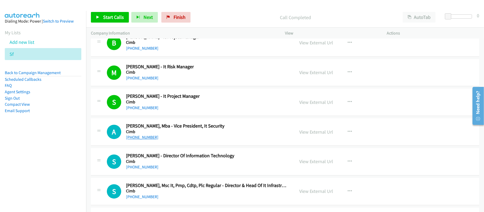
click at [145, 140] on link "[PHONE_NUMBER]" at bounding box center [142, 137] width 32 height 5
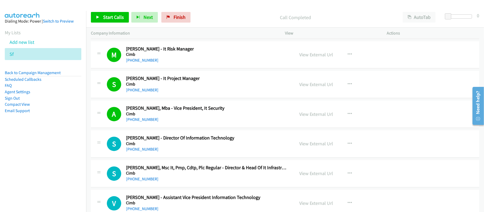
scroll to position [2232, 0]
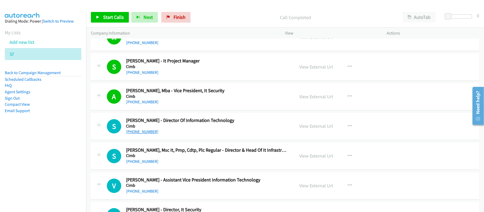
click at [140, 134] on link "[PHONE_NUMBER]" at bounding box center [142, 131] width 32 height 5
click at [148, 164] on link "[PHONE_NUMBER]" at bounding box center [142, 161] width 32 height 5
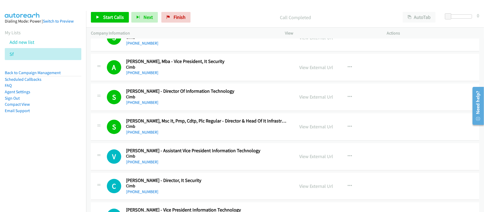
scroll to position [2303, 0]
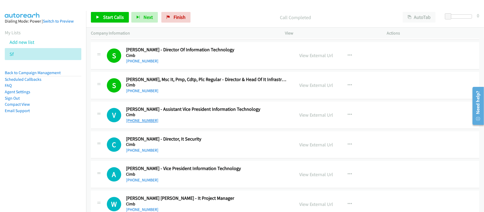
click at [149, 123] on link "[PHONE_NUMBER]" at bounding box center [142, 120] width 32 height 5
click at [143, 153] on link "[PHONE_NUMBER]" at bounding box center [142, 150] width 32 height 5
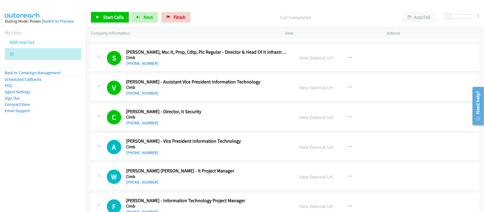
scroll to position [2338, 0]
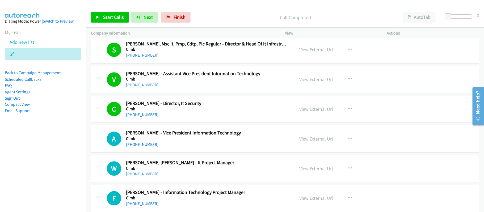
drag, startPoint x: 149, startPoint y: 154, endPoint x: 157, endPoint y: 151, distance: 7.9
click at [149, 147] on link "[PHONE_NUMBER]" at bounding box center [142, 144] width 32 height 5
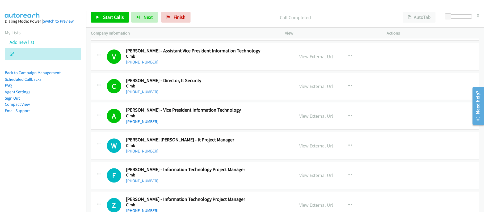
scroll to position [2373, 0]
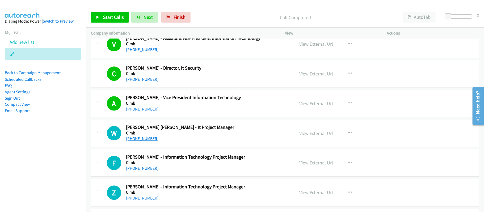
click at [143, 141] on link "[PHONE_NUMBER]" at bounding box center [142, 138] width 32 height 5
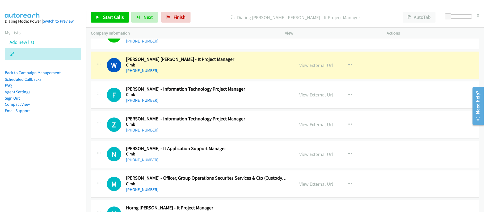
scroll to position [2444, 0]
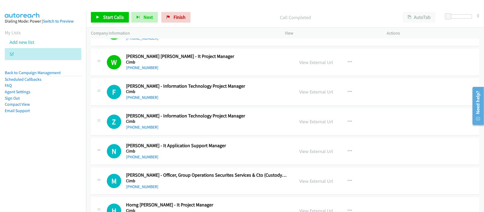
click at [131, 100] on link "[PHONE_NUMBER]" at bounding box center [142, 97] width 32 height 5
click at [140, 130] on link "[PHONE_NUMBER]" at bounding box center [142, 127] width 32 height 5
click at [142, 130] on link "[PHONE_NUMBER]" at bounding box center [142, 127] width 32 height 5
drag, startPoint x: 144, startPoint y: 165, endPoint x: 147, endPoint y: 164, distance: 3.3
click at [144, 159] on link "[PHONE_NUMBER]" at bounding box center [142, 156] width 32 height 5
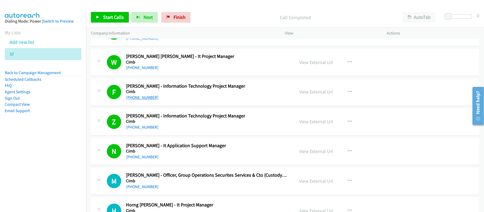
scroll to position [2480, 0]
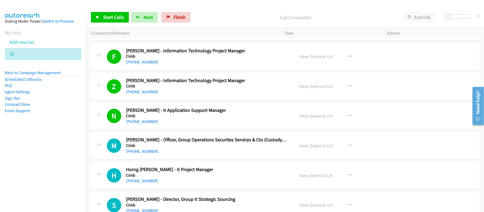
click at [208, 143] on h2 "[PERSON_NAME] - Officer, Group Operations Securites Services & Cto (Custody Ope…" at bounding box center [206, 140] width 161 height 6
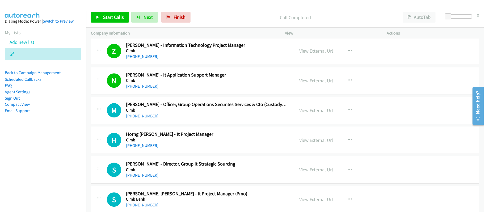
scroll to position [2551, 0]
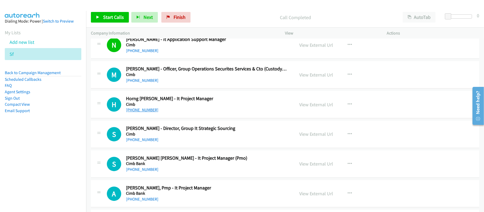
click at [136, 112] on link "[PHONE_NUMBER]" at bounding box center [142, 109] width 32 height 5
click at [148, 172] on link "[PHONE_NUMBER]" at bounding box center [142, 169] width 32 height 5
drag, startPoint x: 165, startPoint y: 14, endPoint x: 280, endPoint y: 28, distance: 115.3
click at [165, 14] on link "Finish" at bounding box center [175, 17] width 29 height 11
